Goal: Task Accomplishment & Management: Manage account settings

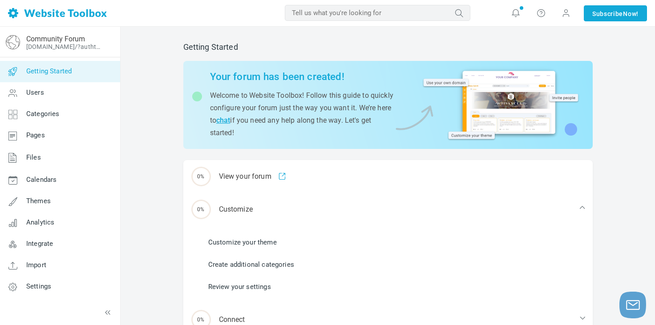
click at [141, 106] on div "Getting Started Your forum has been created! Welcome to Website Toolbox! Follow…" at bounding box center [388, 233] width 534 height 413
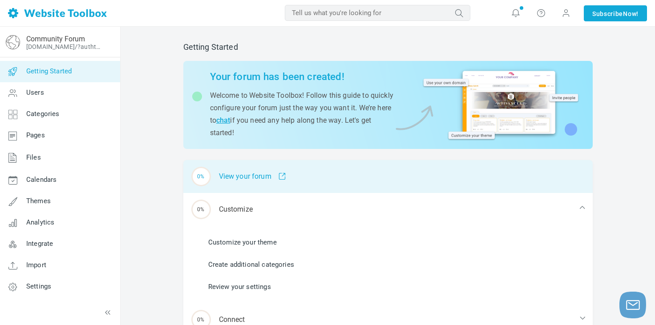
click at [281, 179] on span at bounding box center [278, 177] width 15 height 8
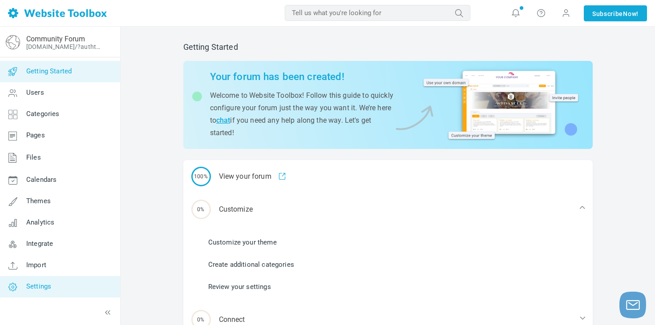
click at [39, 285] on span "Settings" at bounding box center [38, 287] width 25 height 8
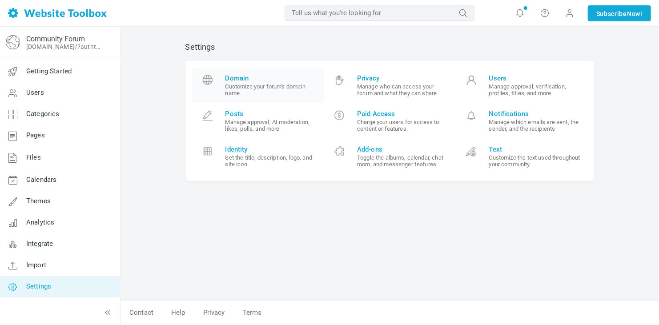
click at [242, 77] on span "Domain" at bounding box center [272, 78] width 92 height 8
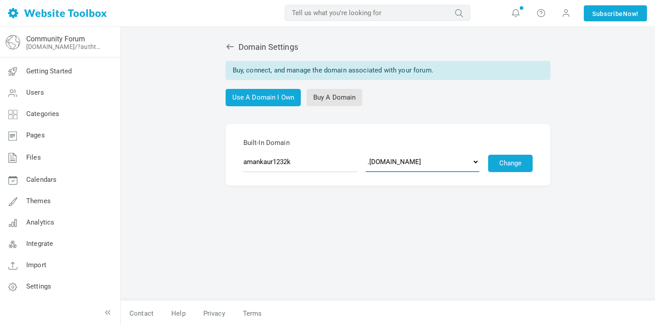
click at [414, 161] on select ".discussion.community .community.chat .forumchitchat.com .discussioncommunity.c…" at bounding box center [422, 162] width 113 height 20
select select "forumcommunity.co.uk"
click at [366, 152] on select ".discussion.community .community.chat .forumchitchat.com .discussioncommunity.c…" at bounding box center [422, 162] width 113 height 20
click at [293, 161] on input "amankaur1232k" at bounding box center [299, 162] width 113 height 20
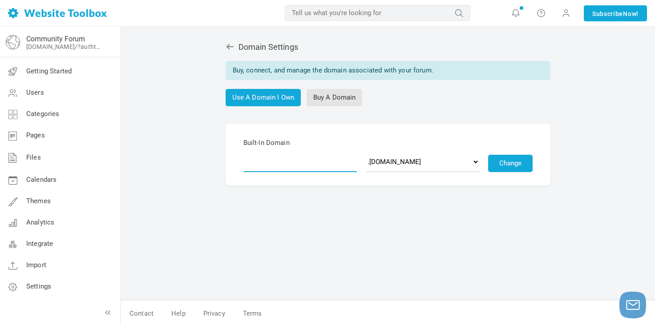
paste input "knowledgebase"
type input "knowledgebase"
click at [512, 166] on button "Change" at bounding box center [510, 163] width 44 height 17
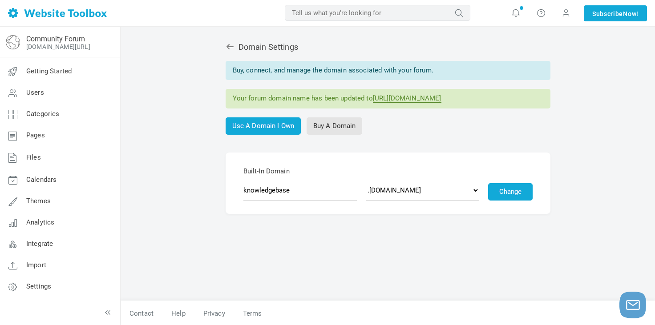
click at [441, 96] on link "[URL][DOMAIN_NAME]" at bounding box center [407, 98] width 69 height 8
click at [146, 182] on div "Domain Settings Buy, connect, and manage the domain associated with your forum.…" at bounding box center [388, 176] width 534 height 299
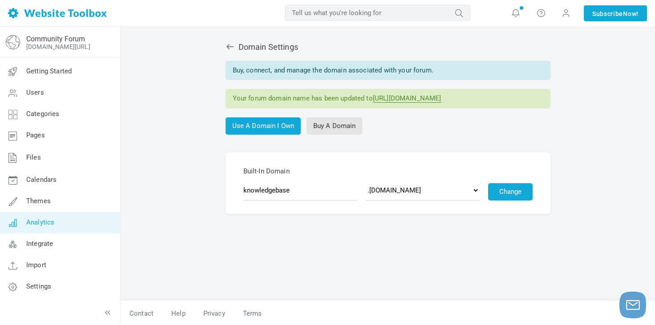
click at [50, 224] on span "Analytics" at bounding box center [40, 222] width 28 height 8
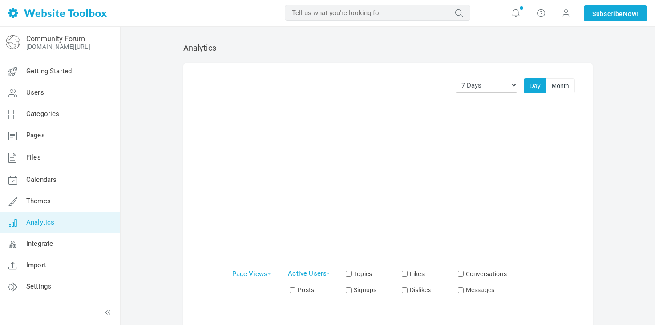
click at [44, 283] on span "Settings" at bounding box center [38, 287] width 25 height 8
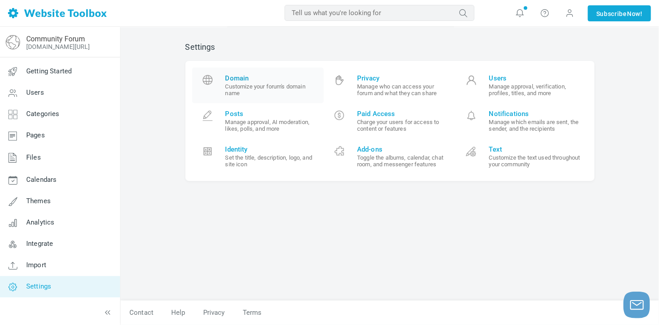
click at [245, 78] on span "Domain" at bounding box center [272, 78] width 92 height 8
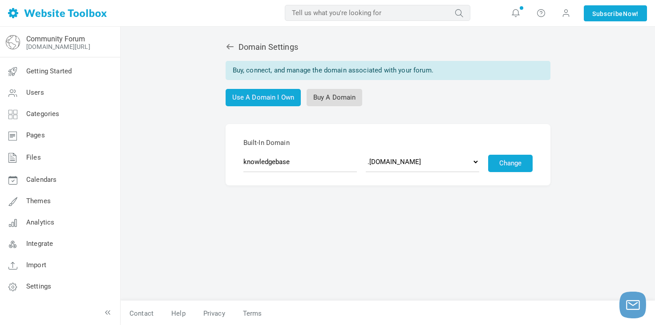
click at [323, 93] on link "Buy A Domain" at bounding box center [335, 97] width 56 height 17
click at [272, 93] on link "Use A Domain I Own" at bounding box center [264, 97] width 76 height 17
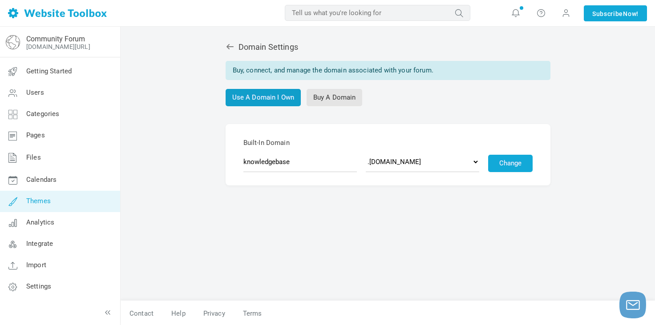
scroll to position [1, 0]
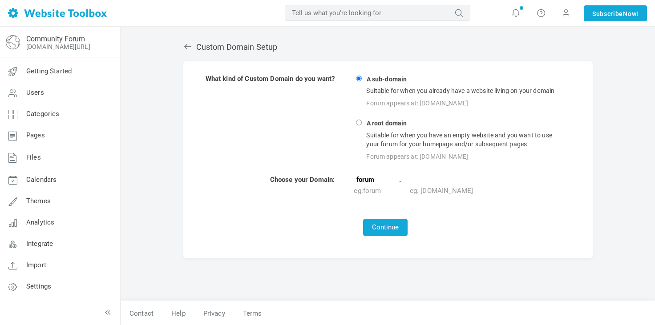
click at [130, 230] on div "Custom Domain Setup What kind of Custom Domain do you want? A sub-domain Suitab…" at bounding box center [388, 176] width 534 height 299
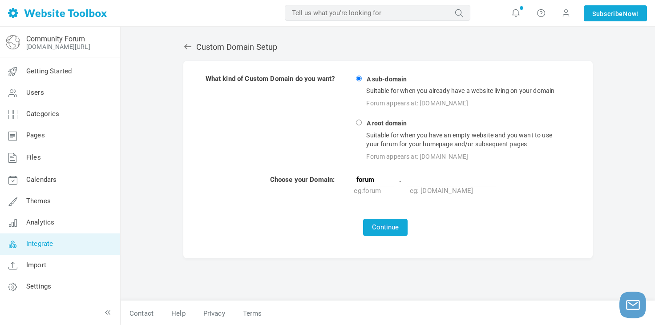
click at [37, 243] on span "Integrate" at bounding box center [39, 244] width 27 height 8
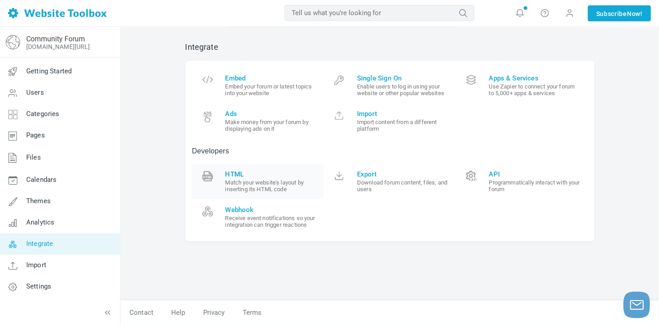
click at [228, 178] on span "HTML" at bounding box center [272, 174] width 92 height 8
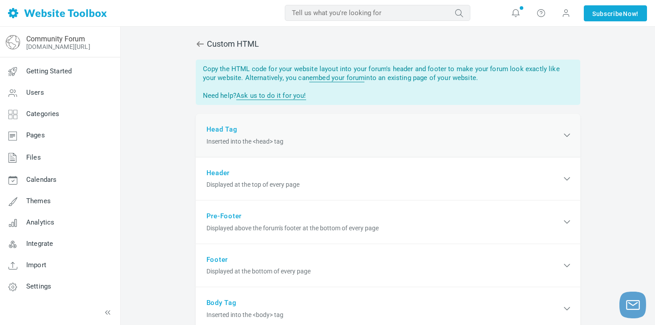
click at [226, 134] on div "Head Tag Inserted into the <head> tag" at bounding box center [388, 136] width 384 height 44
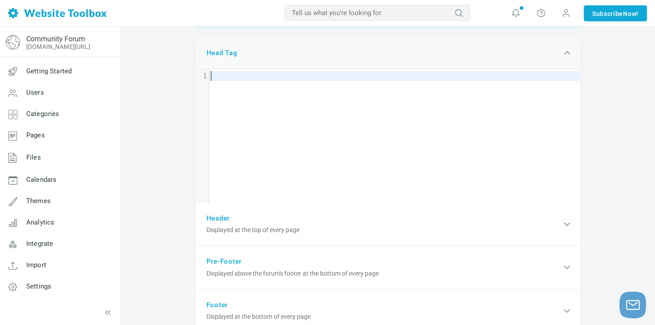
scroll to position [78, 0]
click at [235, 88] on div "​ x 1 ​" at bounding box center [395, 141] width 398 height 147
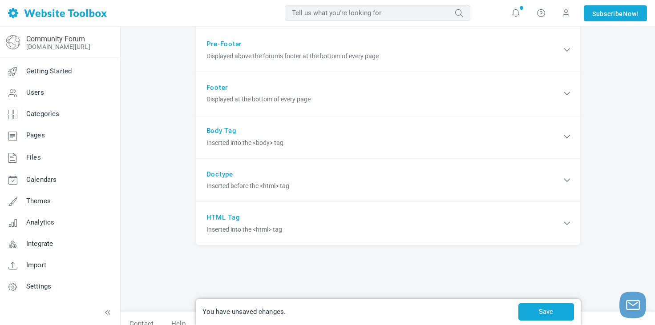
scroll to position [304, 0]
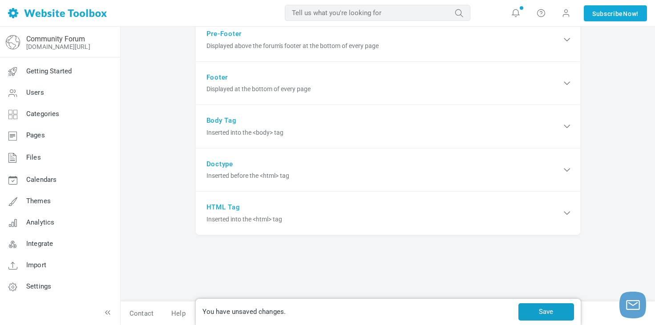
click at [553, 315] on button "Save" at bounding box center [546, 311] width 56 height 17
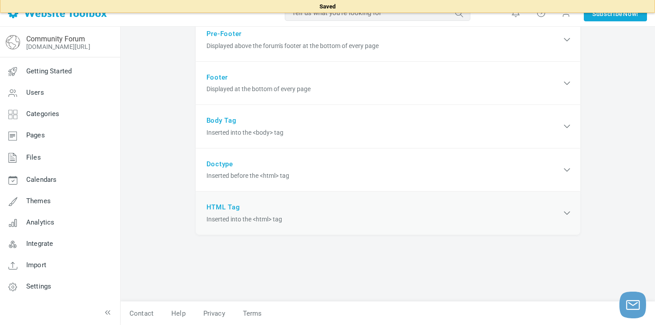
click at [241, 213] on div "HTML Tag Inserted into the <html> tag" at bounding box center [388, 213] width 384 height 43
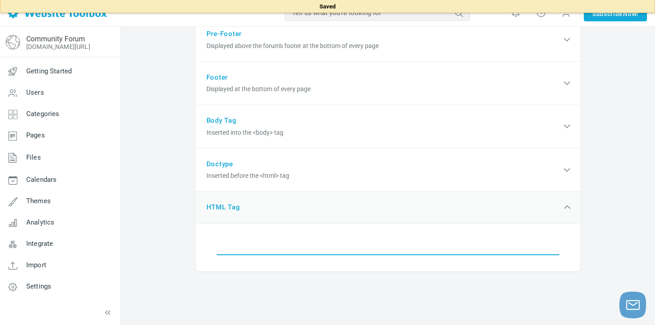
scroll to position [341, 0]
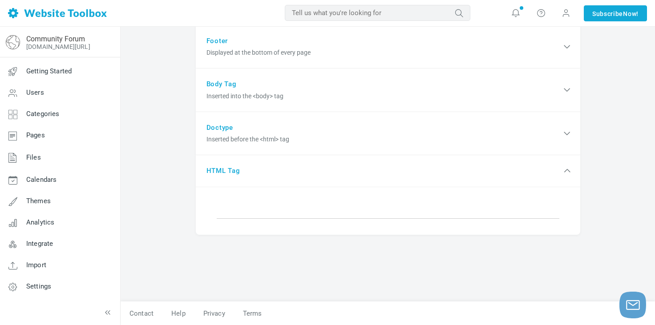
click at [173, 174] on div "Custom HTML You have unsaved changes. Save Copy the HTML code for your website …" at bounding box center [388, 6] width 534 height 640
click at [247, 204] on input "text" at bounding box center [388, 209] width 343 height 19
click at [576, 172] on div "HTML Tag Inserted into the <html> tag" at bounding box center [388, 171] width 384 height 32
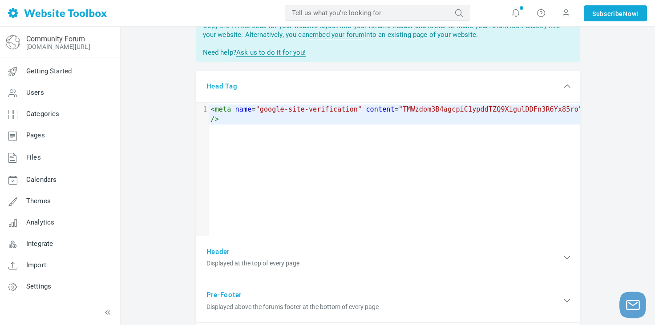
scroll to position [0, 0]
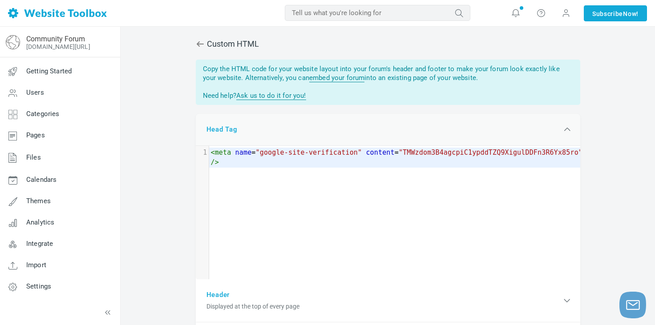
click at [565, 129] on icon at bounding box center [567, 129] width 11 height 11
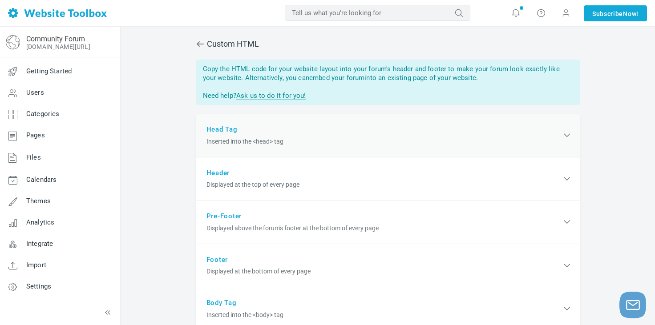
click at [286, 135] on div "Head Tag Inserted into the <head> tag" at bounding box center [388, 136] width 384 height 44
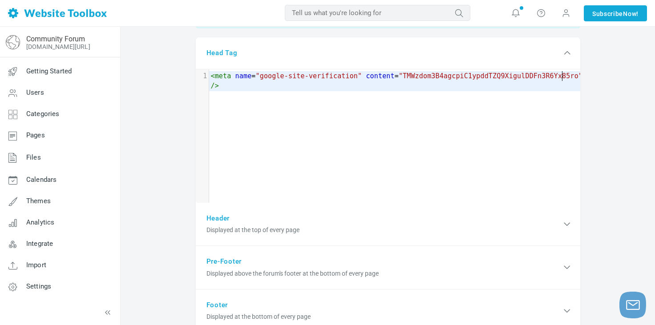
scroll to position [78, 0]
click at [568, 76] on pre "< meta name = "google-site-verification" content = "TMWzdom3B4agcpiC1ypddTZQ9Xi…" at bounding box center [397, 80] width 376 height 20
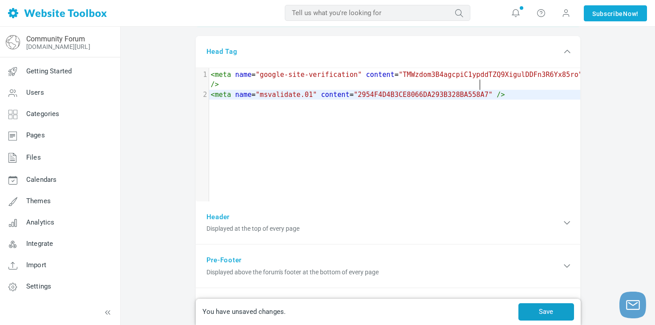
click at [563, 308] on button "Save" at bounding box center [546, 311] width 56 height 17
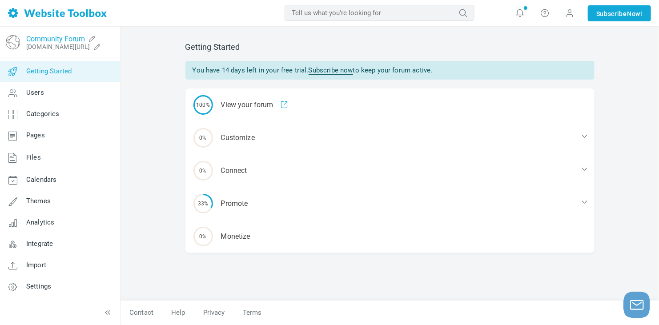
click at [68, 41] on link "Community Forum" at bounding box center [55, 39] width 59 height 8
click at [42, 285] on span "Settings" at bounding box center [38, 287] width 25 height 8
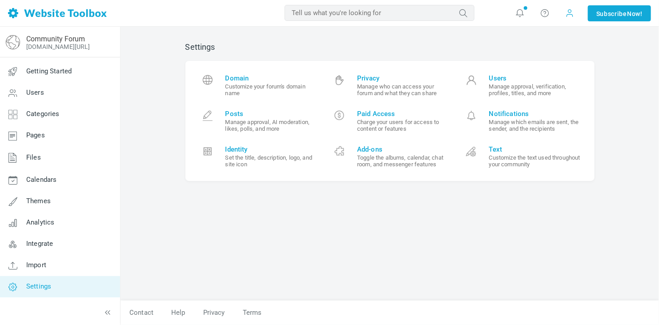
click at [571, 15] on span at bounding box center [570, 13] width 14 height 14
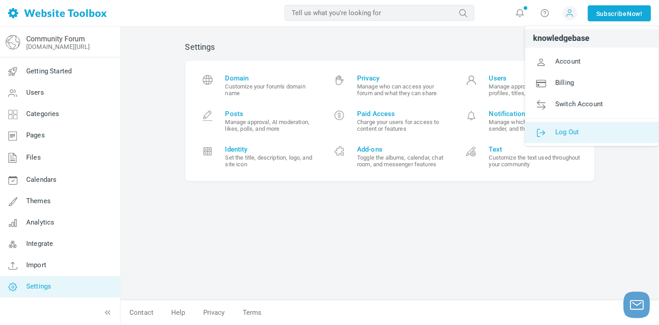
click at [568, 132] on span "Log Out" at bounding box center [568, 132] width 24 height 8
